Goal: Navigation & Orientation: Understand site structure

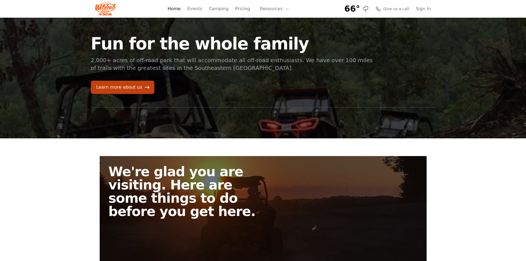
click at [181, 8] on link "Home" at bounding box center [174, 9] width 13 height 7
click at [286, 8] on icon at bounding box center [287, 9] width 4 height 4
click at [278, 22] on link "About" at bounding box center [283, 23] width 53 height 10
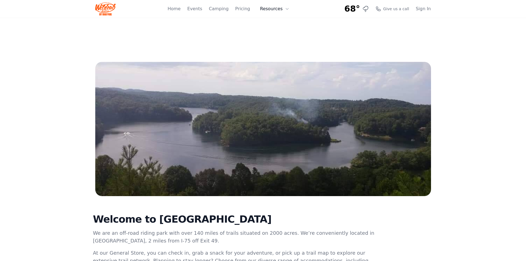
click at [287, 8] on icon at bounding box center [287, 9] width 4 height 4
click at [276, 31] on link "FAQ" at bounding box center [283, 33] width 53 height 10
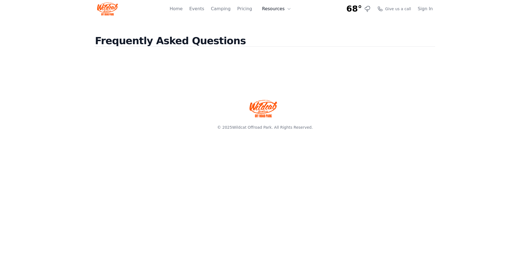
click at [286, 7] on button "Resources" at bounding box center [277, 8] width 36 height 11
click at [276, 31] on link "FAQ" at bounding box center [285, 33] width 53 height 10
click at [248, 9] on link "Pricing" at bounding box center [244, 9] width 15 height 7
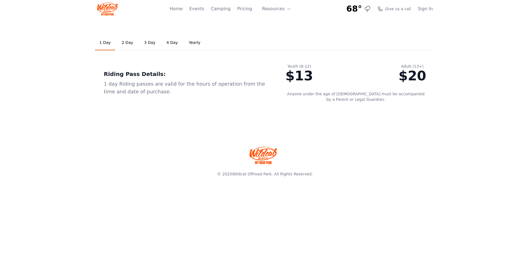
click at [125, 42] on link "2 Day" at bounding box center [127, 42] width 20 height 15
click at [101, 42] on link "1 Day" at bounding box center [105, 42] width 20 height 15
click at [222, 9] on link "Camping" at bounding box center [221, 9] width 20 height 7
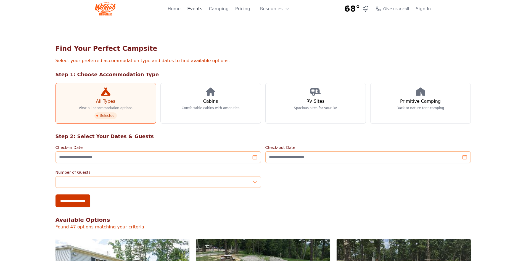
click at [201, 7] on link "Events" at bounding box center [194, 9] width 15 height 7
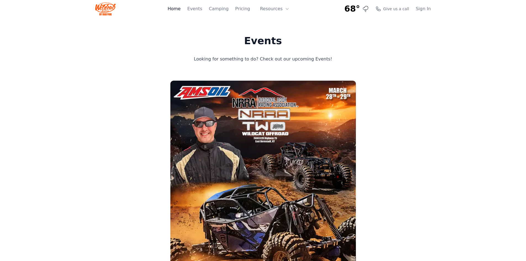
click at [181, 9] on link "Home" at bounding box center [174, 9] width 13 height 7
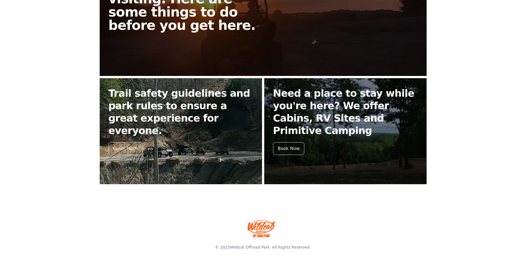
scroll to position [187, 0]
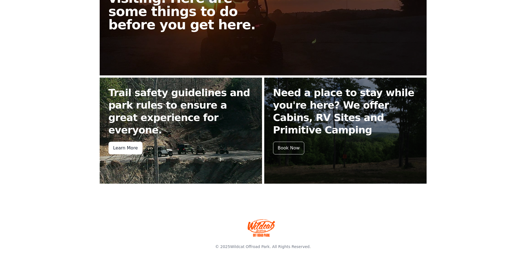
click at [124, 142] on div "Learn More" at bounding box center [126, 148] width 34 height 13
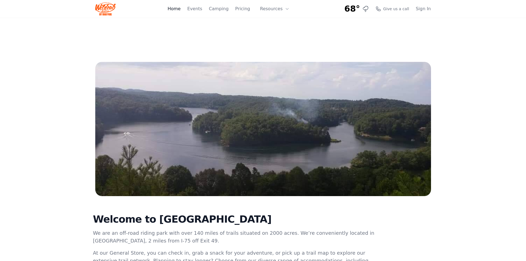
click at [180, 8] on link "Home" at bounding box center [174, 9] width 13 height 7
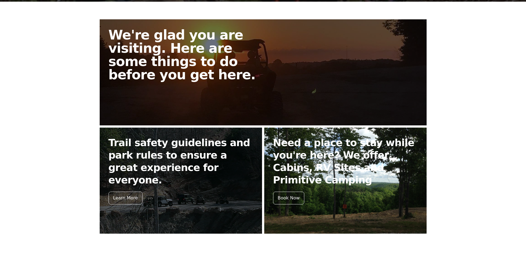
scroll to position [138, 0]
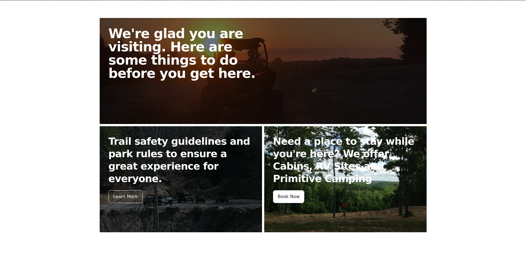
click at [295, 194] on div "Book Now" at bounding box center [288, 196] width 31 height 13
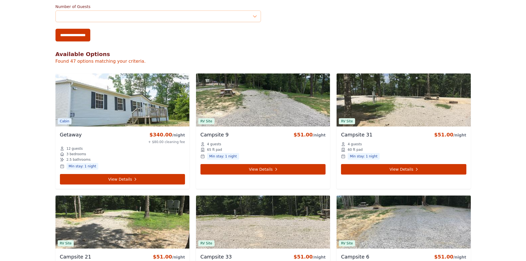
scroll to position [276, 0]
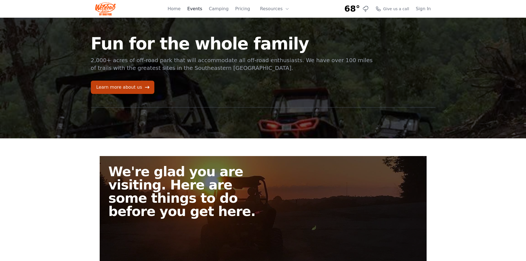
click at [199, 9] on link "Events" at bounding box center [194, 9] width 15 height 7
click at [126, 87] on link "Learn more about us" at bounding box center [123, 87] width 64 height 13
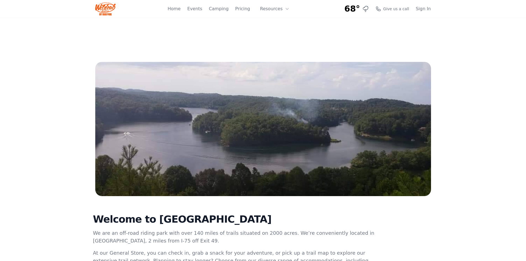
drag, startPoint x: 247, startPoint y: 220, endPoint x: 151, endPoint y: 220, distance: 96.4
click at [151, 220] on h2 "Welcome to [GEOGRAPHIC_DATA]" at bounding box center [234, 219] width 283 height 11
copy h2 "Wildcat Offroad Park"
